Goal: Task Accomplishment & Management: Complete application form

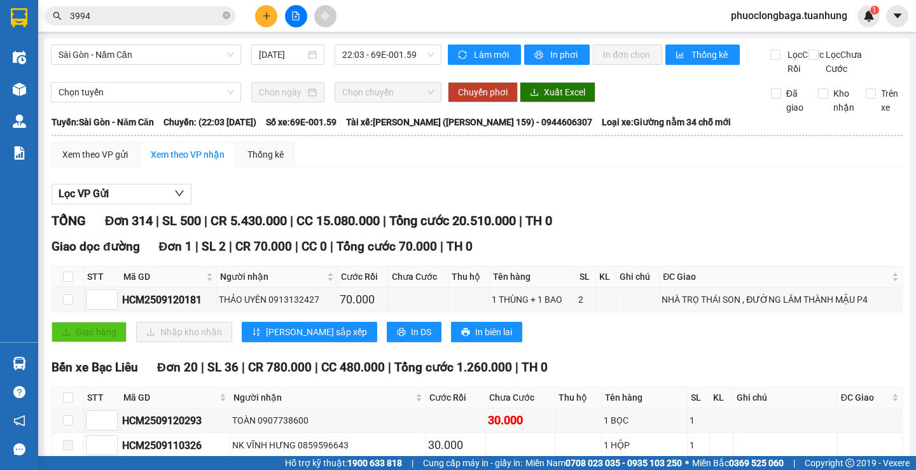
scroll to position [7431, 0]
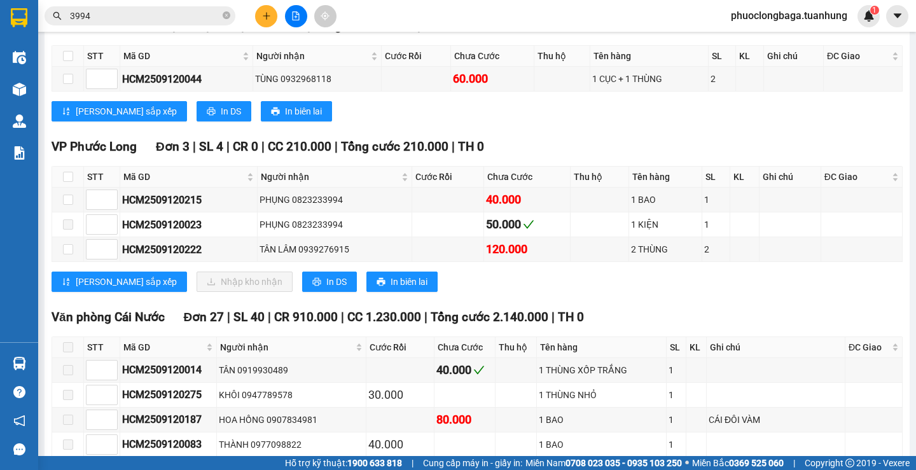
click at [270, 13] on icon "plus" at bounding box center [266, 15] width 9 height 9
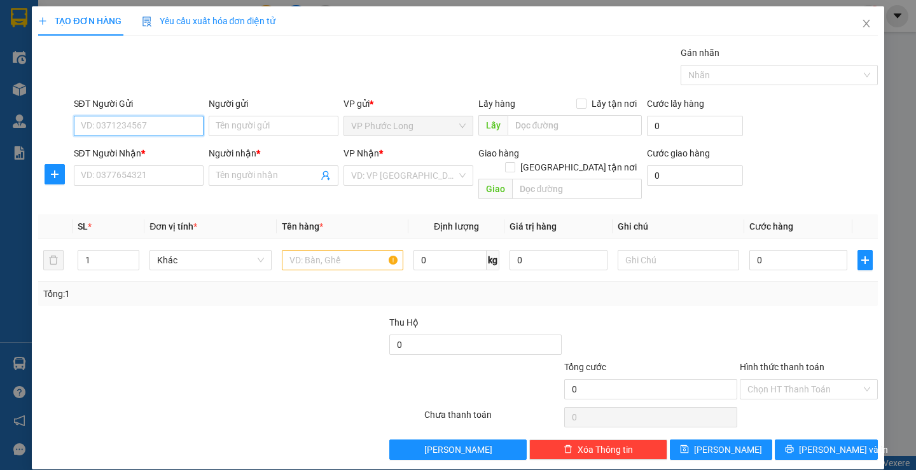
click at [149, 127] on input "SĐT Người Gửi" at bounding box center [139, 126] width 130 height 20
type input "0947052326"
click at [174, 149] on div "0947052326 - PHƯỢNG" at bounding box center [136, 151] width 113 height 14
type input "PHƯỢNG"
type input "0947052326"
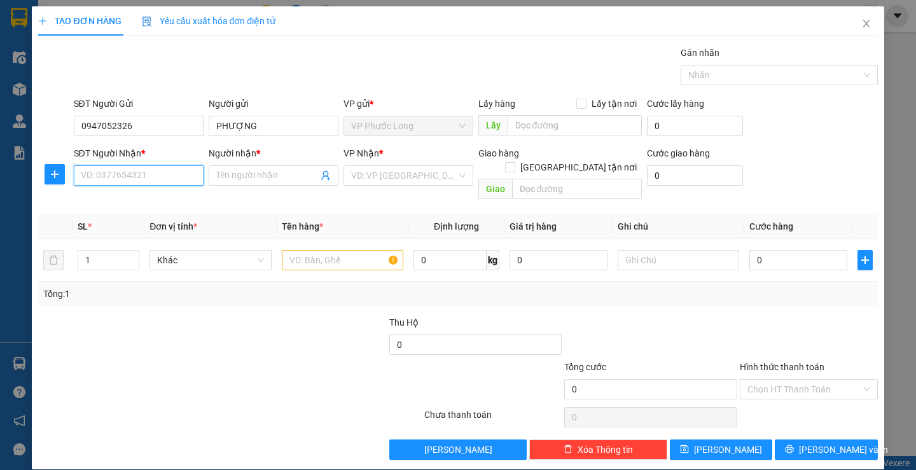
click at [114, 173] on input "SĐT Người Nhận *" at bounding box center [139, 175] width 130 height 20
type input "0919718081"
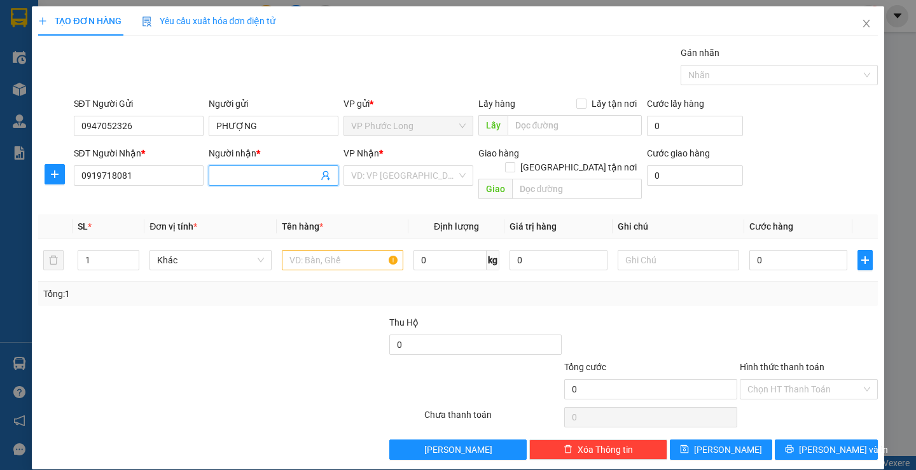
click at [242, 177] on input "Người nhận *" at bounding box center [267, 176] width 102 height 14
type input "a"
click at [861, 25] on icon "close" at bounding box center [866, 23] width 10 height 10
